Goal: Entertainment & Leisure: Consume media (video, audio)

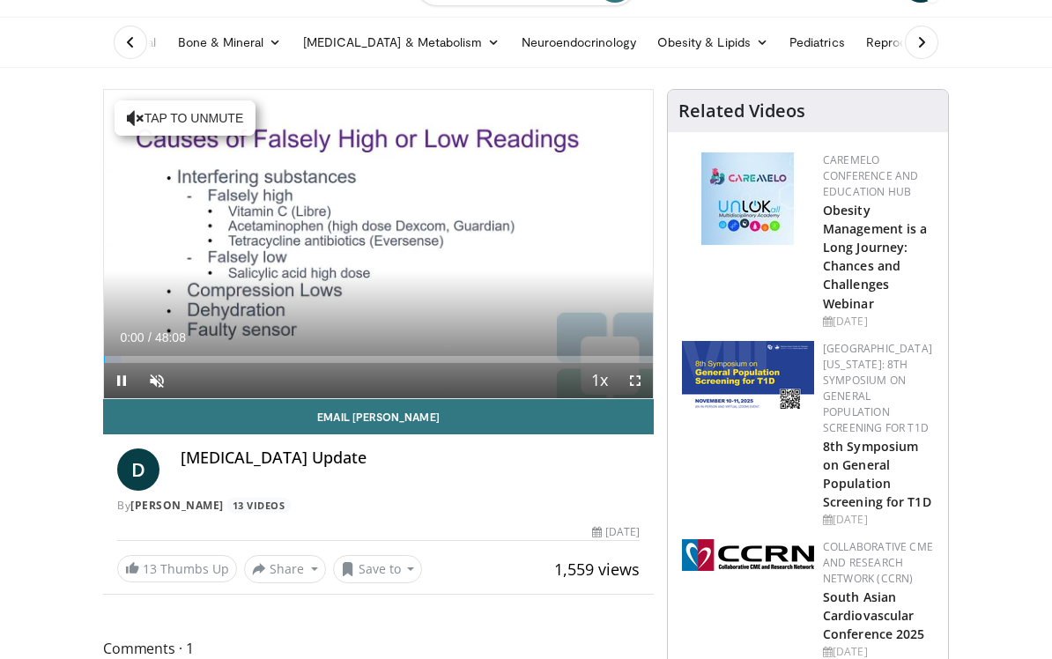
scroll to position [95, 0]
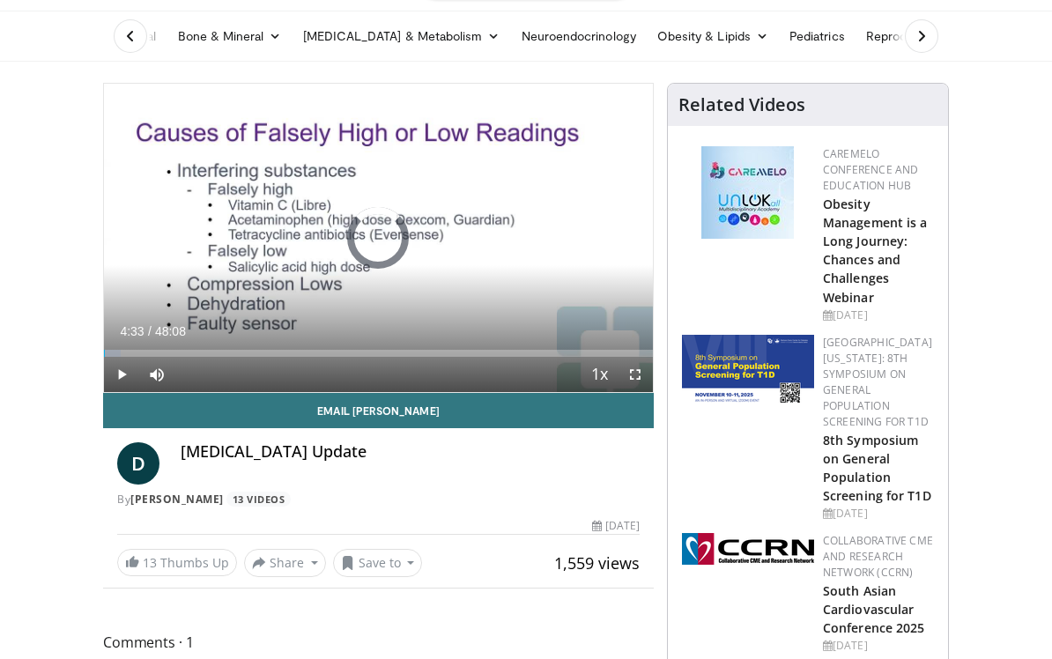
click at [104, 355] on div "Progress Bar" at bounding box center [104, 353] width 0 height 7
click at [210, 354] on div "Loaded : 14.54%" at bounding box center [378, 353] width 549 height 7
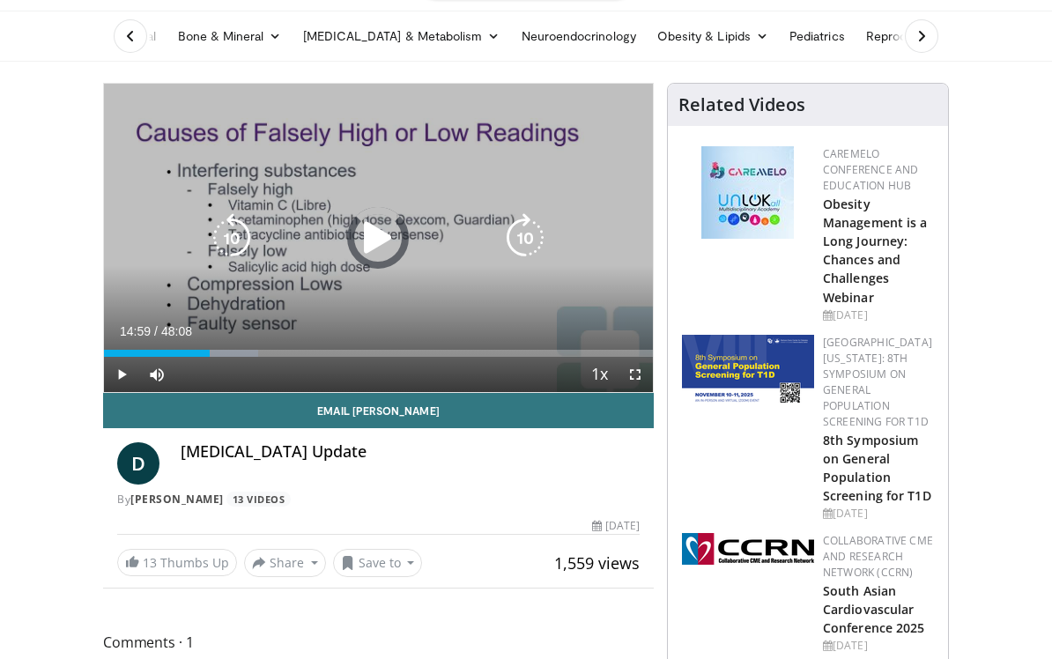
click at [276, 352] on div "Loaded : 28.04%" at bounding box center [378, 353] width 549 height 7
click at [404, 345] on div "Loaded : 31.50%" at bounding box center [378, 348] width 549 height 17
click at [380, 367] on div "Current Time 26:22 / Duration 48:08 Pause Skip Backward Skip Forward Mute Loade…" at bounding box center [378, 374] width 549 height 35
click at [358, 351] on div "Loaded : 62.65%" at bounding box center [276, 353] width 344 height 7
click at [407, 354] on div "Loaded : 46.69%" at bounding box center [378, 353] width 549 height 7
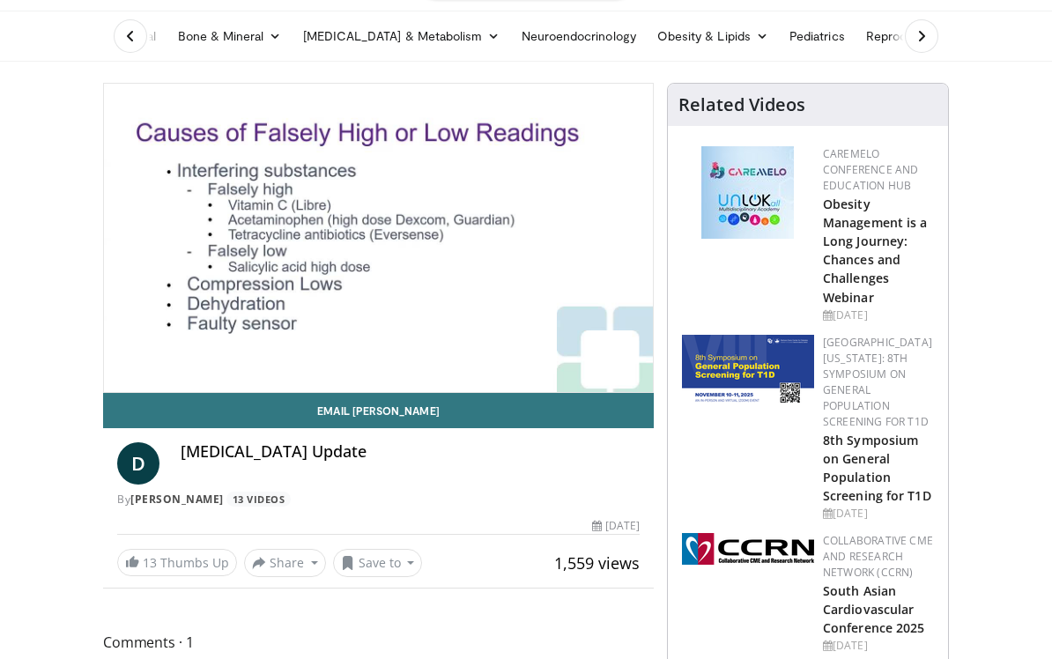
click at [458, 385] on div "Loaded : 55.28%" at bounding box center [378, 388] width 549 height 7
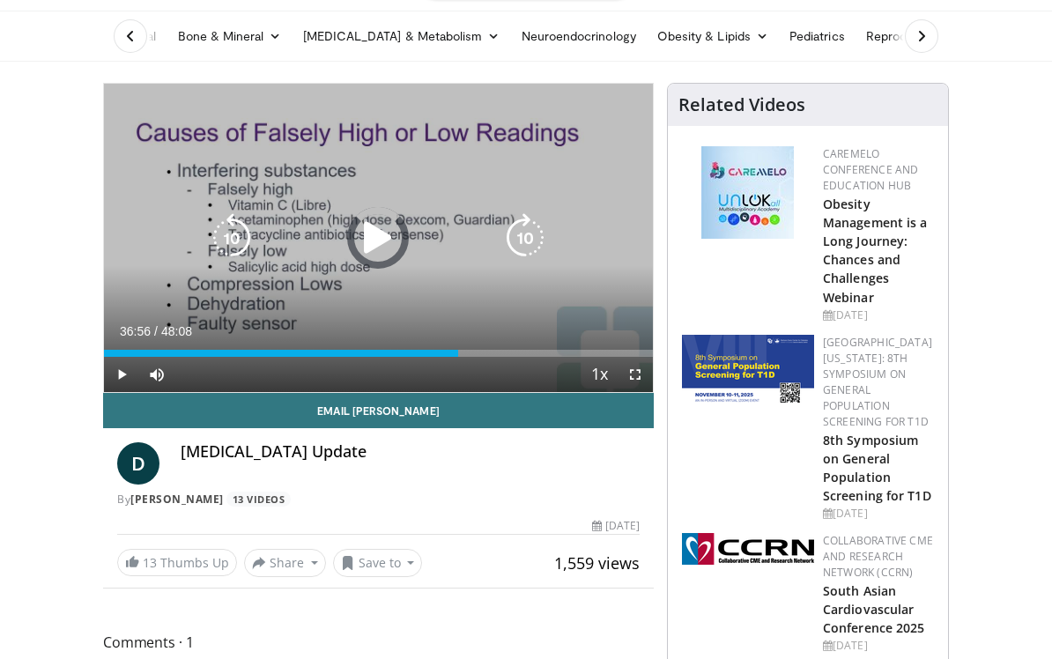
click at [526, 344] on div "Loaded : 64.55%" at bounding box center [378, 348] width 549 height 17
click at [571, 350] on div "Progress Bar" at bounding box center [547, 353] width 47 height 7
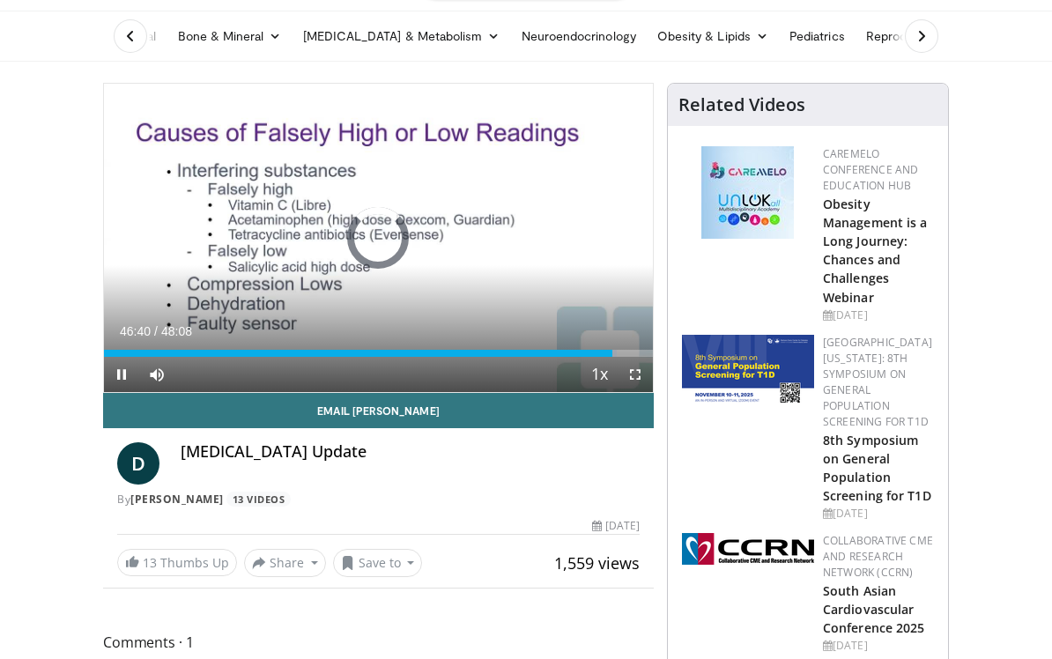
click at [639, 351] on div "Loaded : 93.39%" at bounding box center [378, 353] width 549 height 7
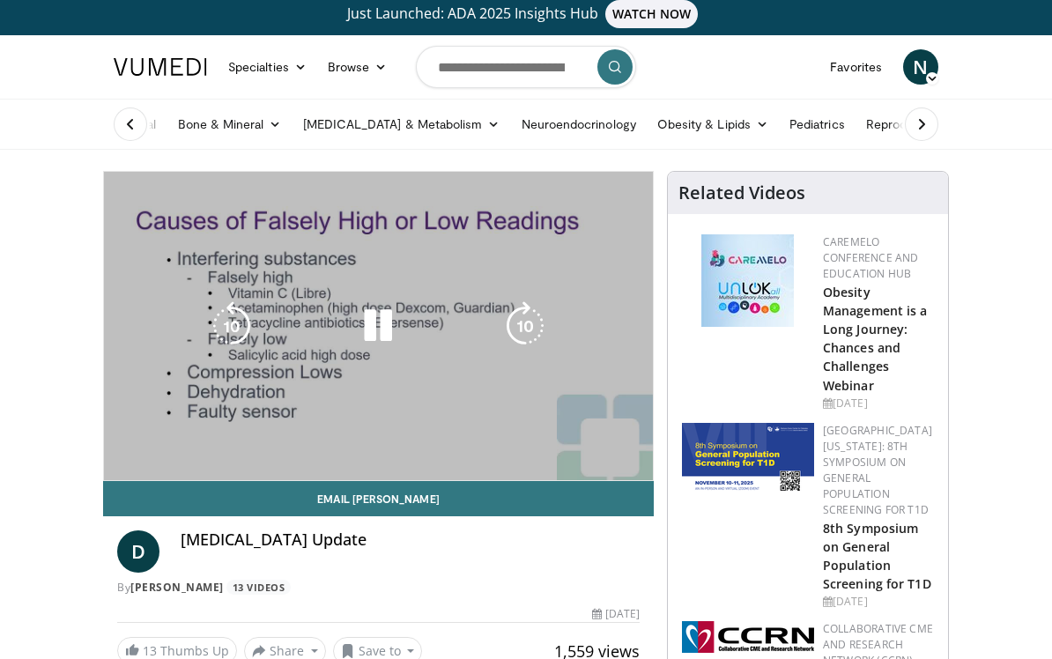
scroll to position [0, 0]
